Goal: Task Accomplishment & Management: Manage account settings

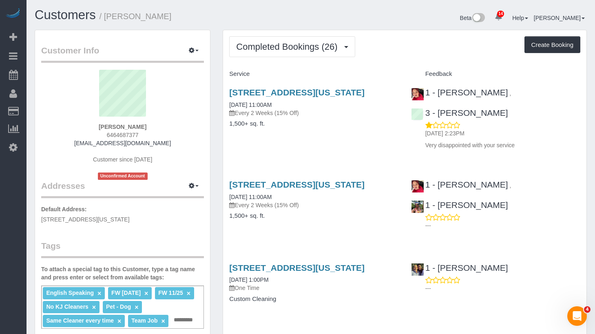
click at [328, 85] on div "559 West 23rd Street, Apt.5, New York, NY 10011 09/08/2025 11:00AM Every 2 Week…" at bounding box center [314, 112] width 182 height 63
click at [320, 89] on link "559 West 23rd Street, Apt.5, New York, NY 10011" at bounding box center [296, 92] width 135 height 9
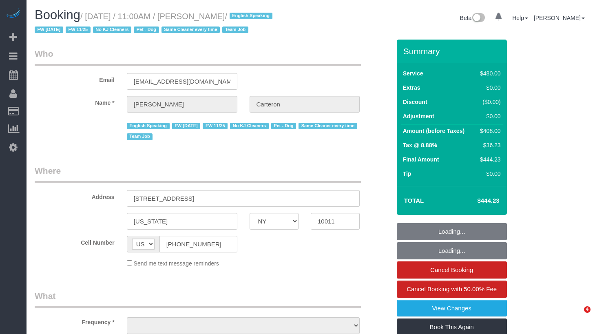
select select "NY"
select select "object:783"
select select "number:89"
select select "number:90"
select select "number:13"
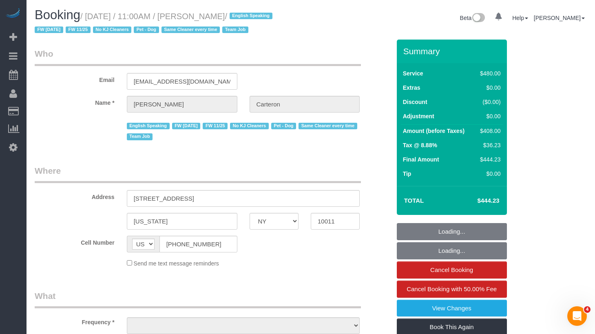
select select "number:5"
select select "180"
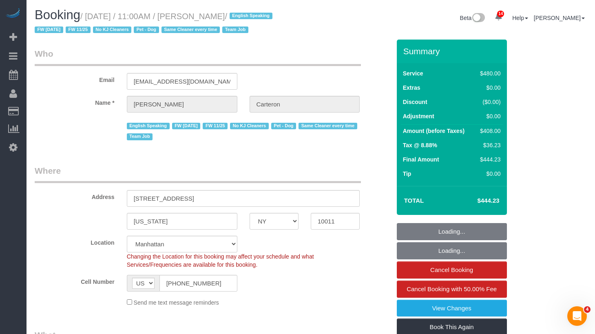
select select "object:1460"
select select "string:stripe-pm_1PhBly4VGloSiKo7AbZCQr6r"
select select "spot1"
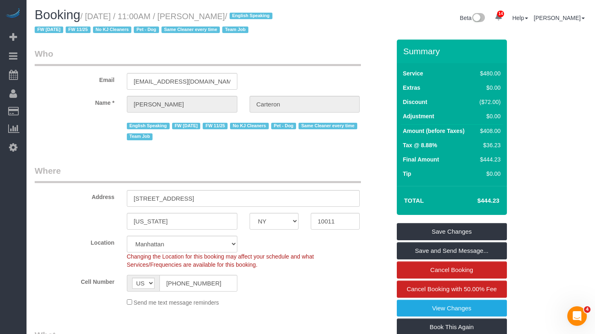
drag, startPoint x: 266, startPoint y: 15, endPoint x: 91, endPoint y: 14, distance: 174.2
click at [91, 14] on small "/ September 08, 2025 / 11:00AM / Gino Carteron / English Speaking FW 02/17/2025…" at bounding box center [155, 23] width 240 height 23
copy small "September 08, 2025 / 11:00AM / Gino Carteron"
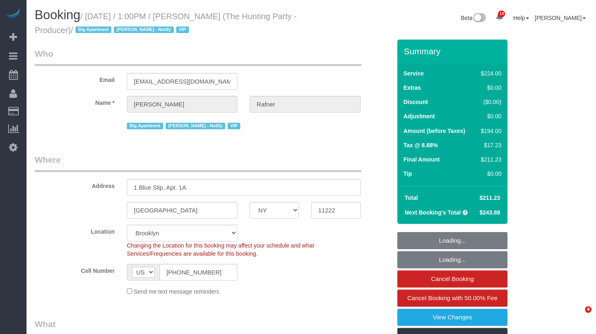
select select "NY"
select select "number:58"
select select "number:76"
select select "number:15"
select select "number:5"
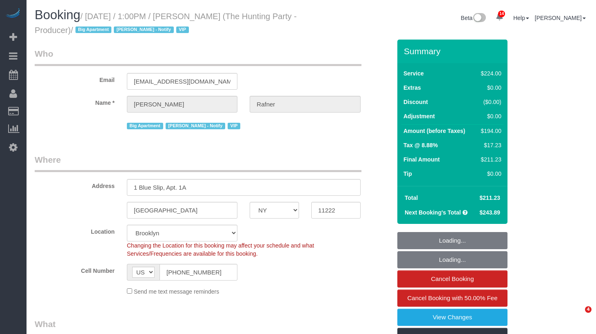
select select "object:1408"
select select "string:stripe-pm_1Rtzof4VGloSiKo7440tZ5Fk"
select select "spot1"
select select "41402"
select select "2"
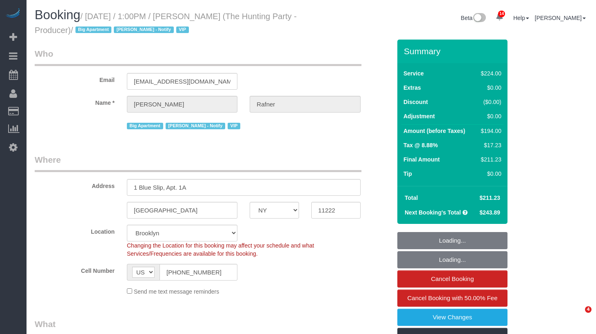
select select "120"
select select "spot43"
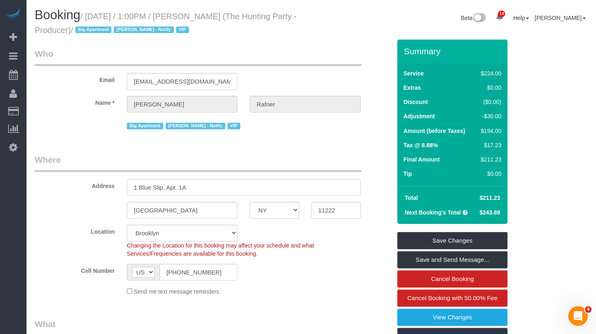
click at [307, 164] on legend "Where" at bounding box center [198, 163] width 327 height 18
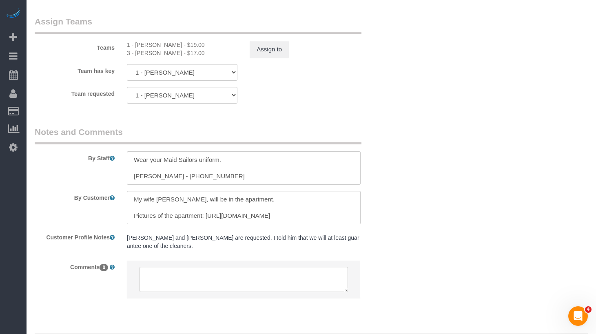
scroll to position [941, 0]
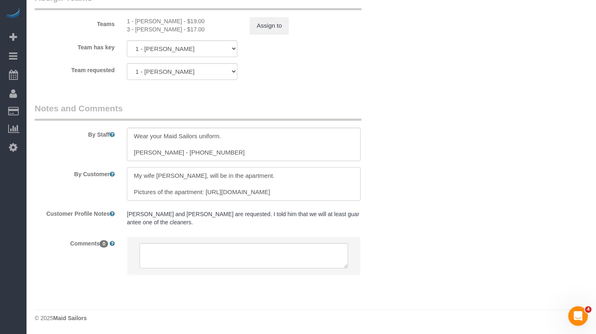
click at [177, 179] on textarea at bounding box center [244, 183] width 234 height 33
click at [256, 155] on textarea at bounding box center [244, 144] width 234 height 33
drag, startPoint x: 253, startPoint y: 155, endPoint x: 172, endPoint y: 153, distance: 81.2
click at [172, 153] on textarea at bounding box center [244, 144] width 234 height 33
click at [248, 150] on textarea at bounding box center [244, 144] width 234 height 33
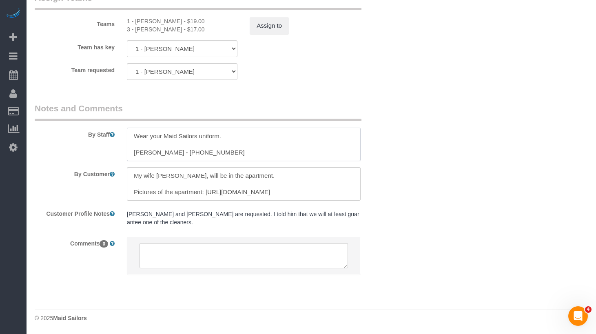
click at [209, 151] on textarea at bounding box center [244, 144] width 234 height 33
click at [388, 144] on div "By Staff" at bounding box center [213, 131] width 369 height 59
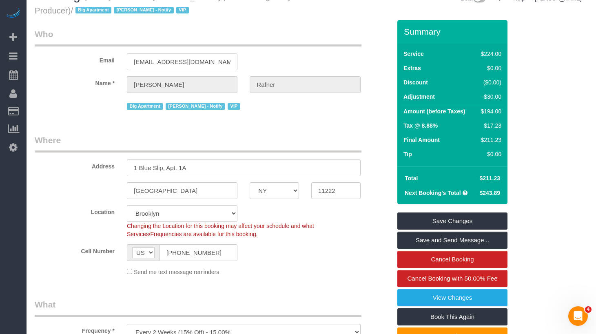
scroll to position [0, 0]
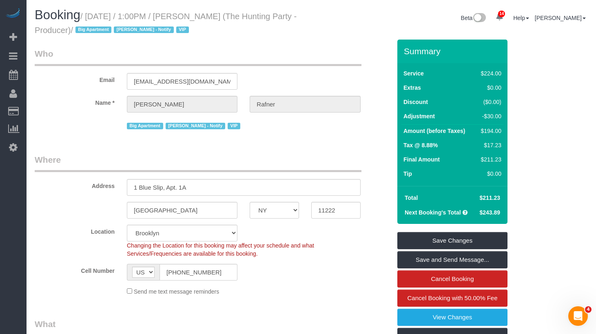
click at [240, 29] on h1 "Booking / September 09, 2025 / 1:00PM / Jeff Rafner (The Hunting Party - Produc…" at bounding box center [170, 22] width 271 height 28
drag, startPoint x: 250, startPoint y: 20, endPoint x: 211, endPoint y: 19, distance: 39.2
click at [211, 19] on small "/ September 09, 2025 / 1:00PM / Jeff Rafner (The Hunting Party - Producer) / Bi…" at bounding box center [166, 23] width 262 height 23
copy small "Jeff Rafner"
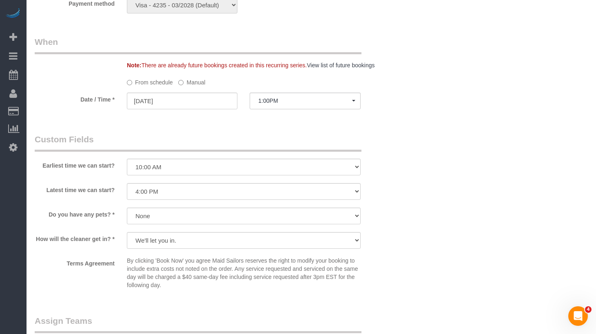
scroll to position [621, 0]
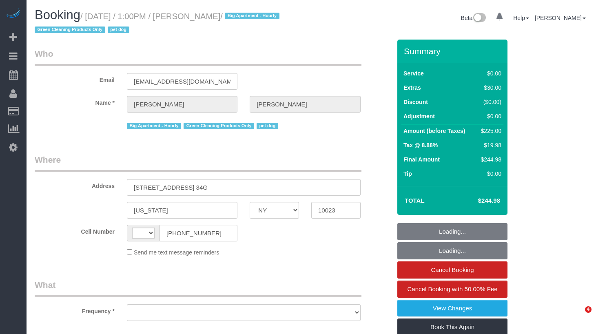
select select "NY"
select select "string:stripe-pm_1Qvjoq4VGloSiKo729X6DuQL"
select select "number:89"
select select "number:90"
select select "number:13"
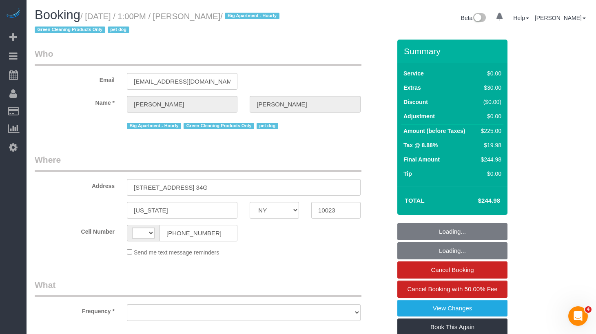
select select "number:5"
select select "string:[GEOGRAPHIC_DATA]"
select select "object:660"
select select "2"
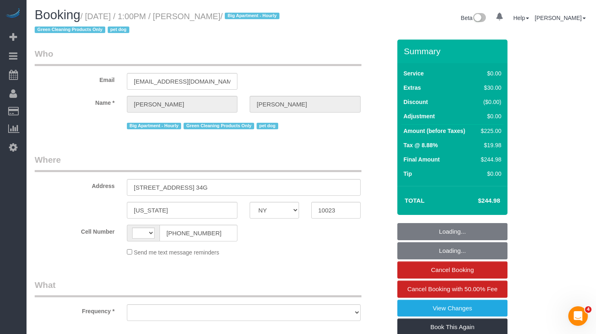
select select "spot1"
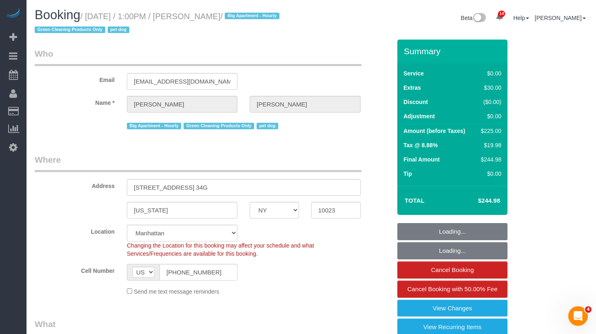
select select "object:1022"
select select "2"
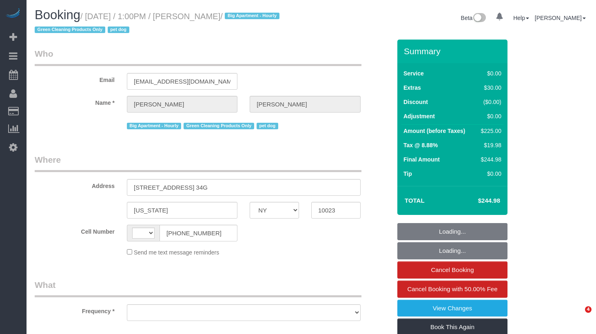
select select "NY"
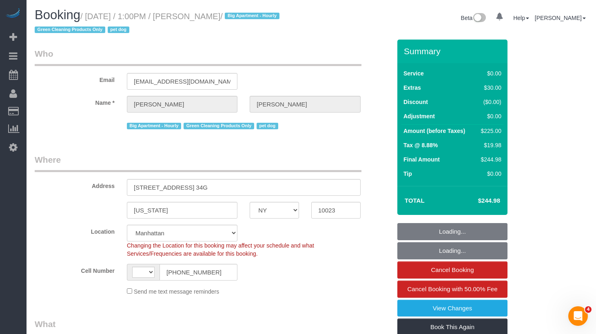
select select "string:[GEOGRAPHIC_DATA]"
select select "string:stripe-pm_1Qvjoq4VGloSiKo729X6DuQL"
select select "object:764"
select select "number:89"
select select "number:90"
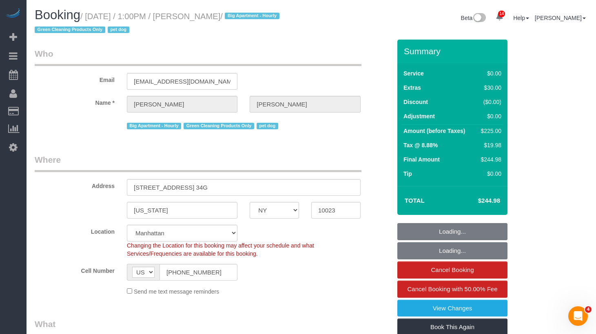
select select "number:13"
select select "number:5"
select select "object:1445"
select select "2"
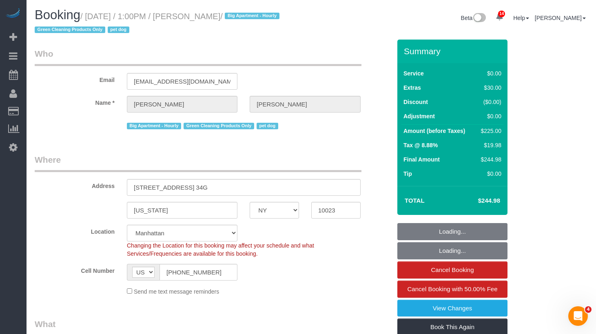
select select "spot1"
select select "2"
click at [272, 20] on small "/ [DATE] / 1:00PM / [PERSON_NAME] / Big Apartment - Hourly Green Cleaning Produ…" at bounding box center [158, 23] width 247 height 23
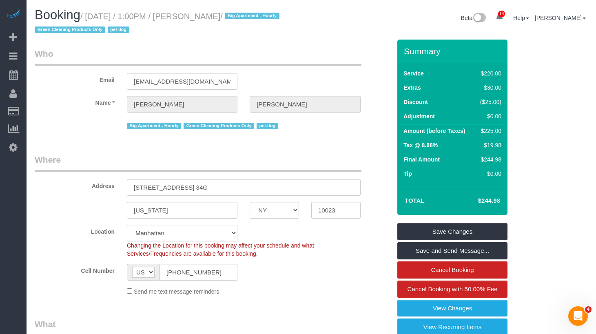
drag, startPoint x: 273, startPoint y: 18, endPoint x: 92, endPoint y: 18, distance: 181.2
click at [92, 18] on small "/ [DATE] / 1:00PM / [PERSON_NAME] / Big Apartment - Hourly Green Cleaning Produ…" at bounding box center [158, 23] width 247 height 23
copy small "[DATE] / 1:00PM / [PERSON_NAME]"
